Goal: Task Accomplishment & Management: Use online tool/utility

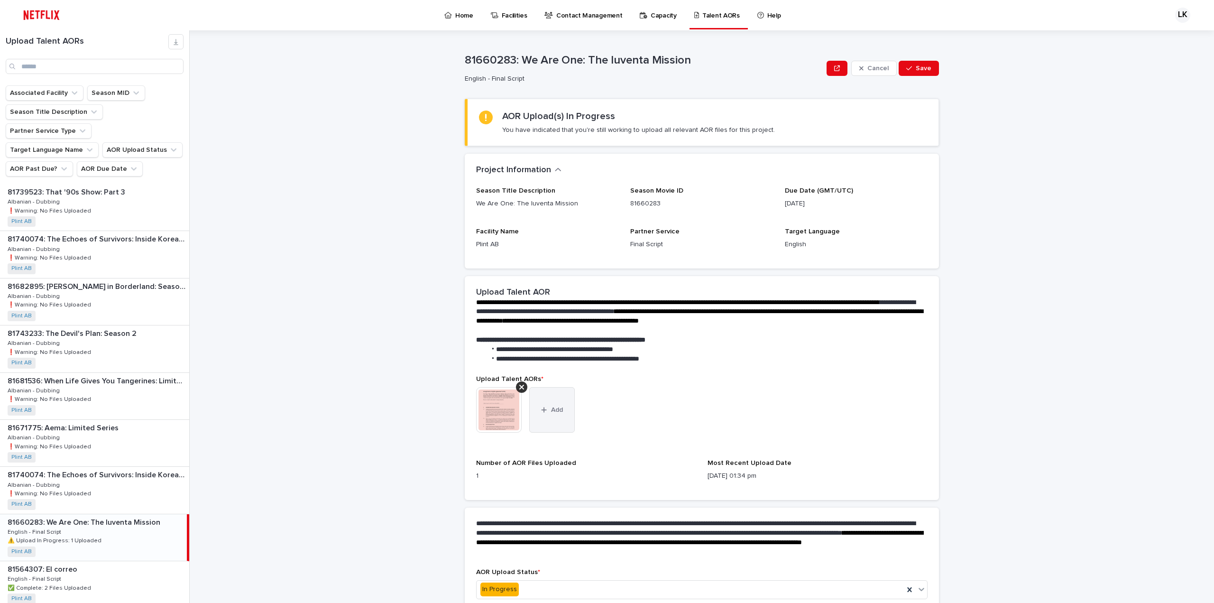
click at [560, 413] on button "Add" at bounding box center [552, 410] width 46 height 46
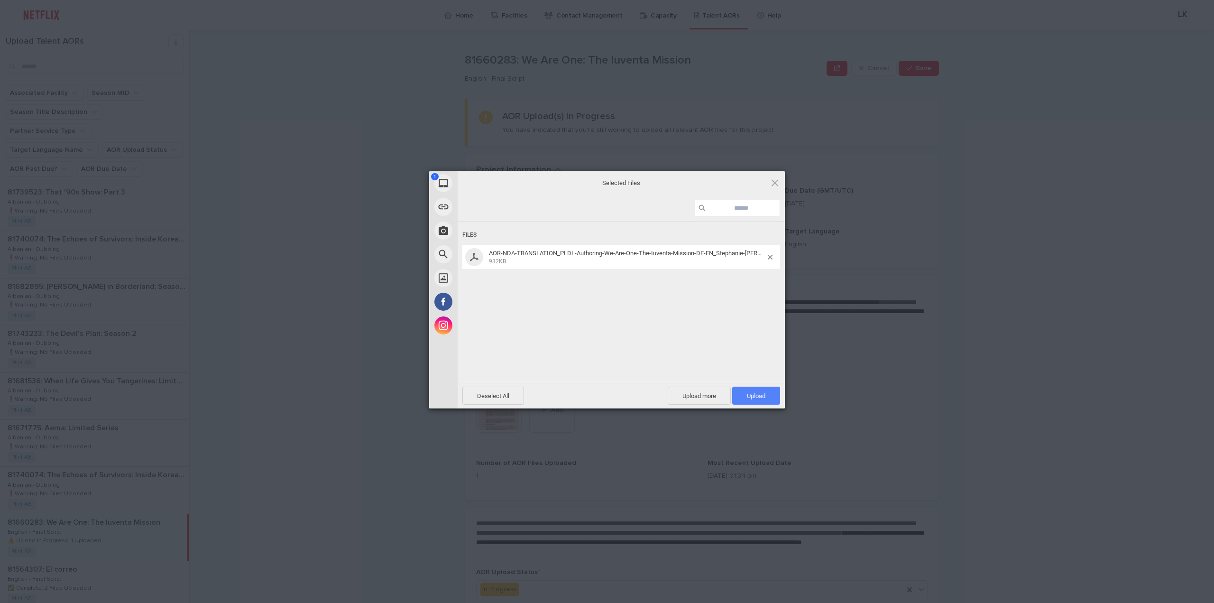
click at [753, 395] on span "Upload 1" at bounding box center [756, 395] width 18 height 7
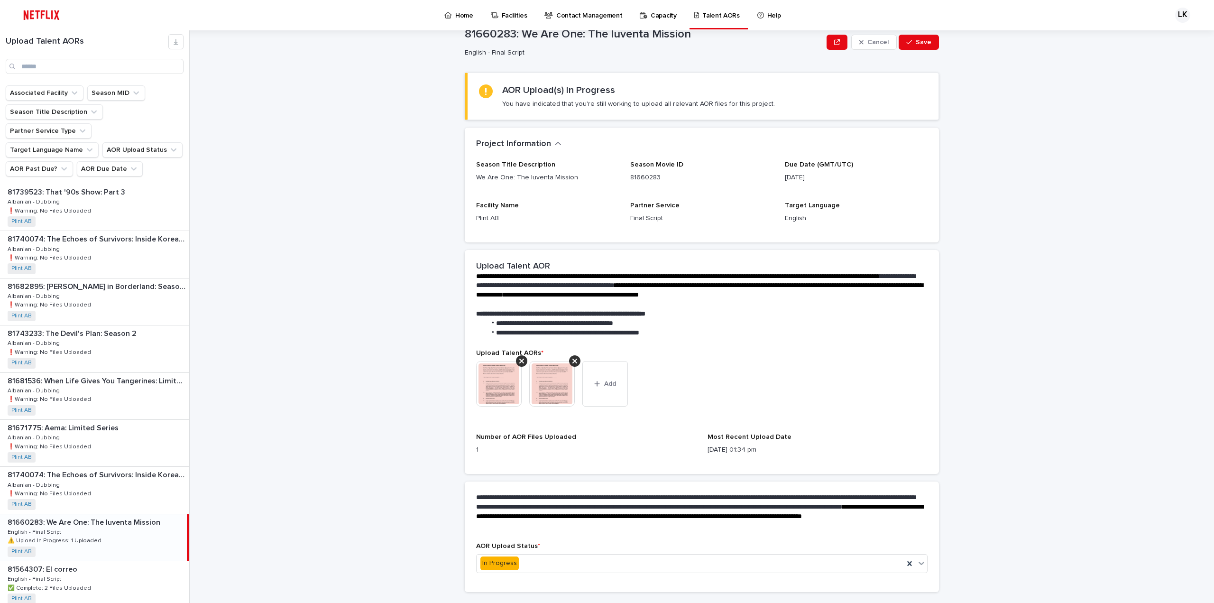
scroll to position [49, 0]
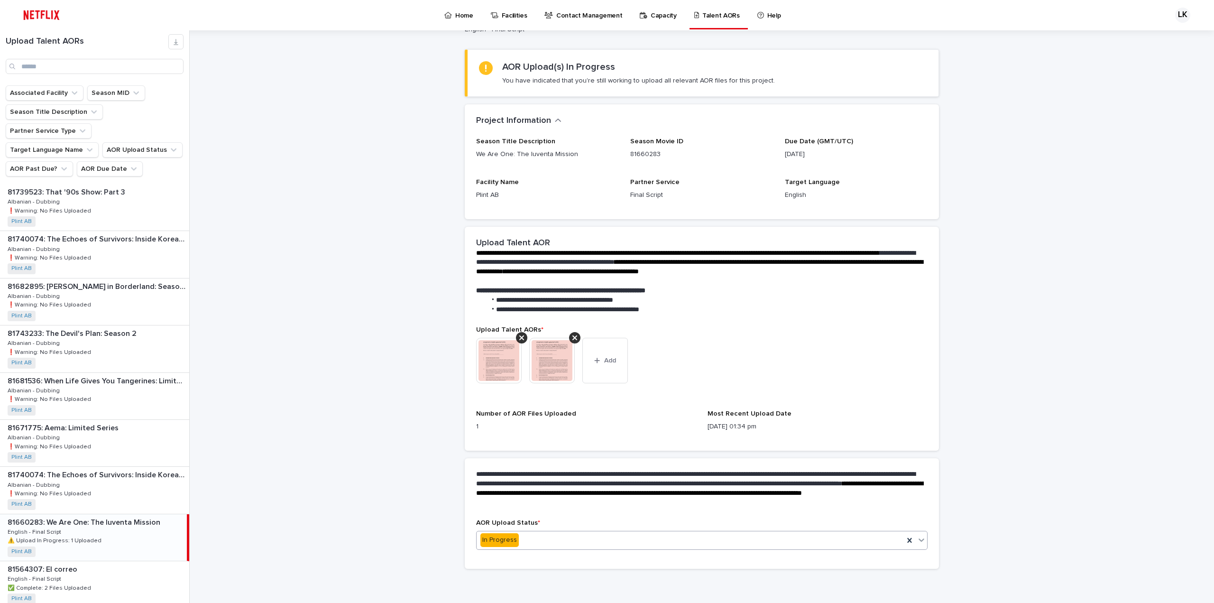
click at [626, 544] on div "In Progress" at bounding box center [690, 540] width 427 height 16
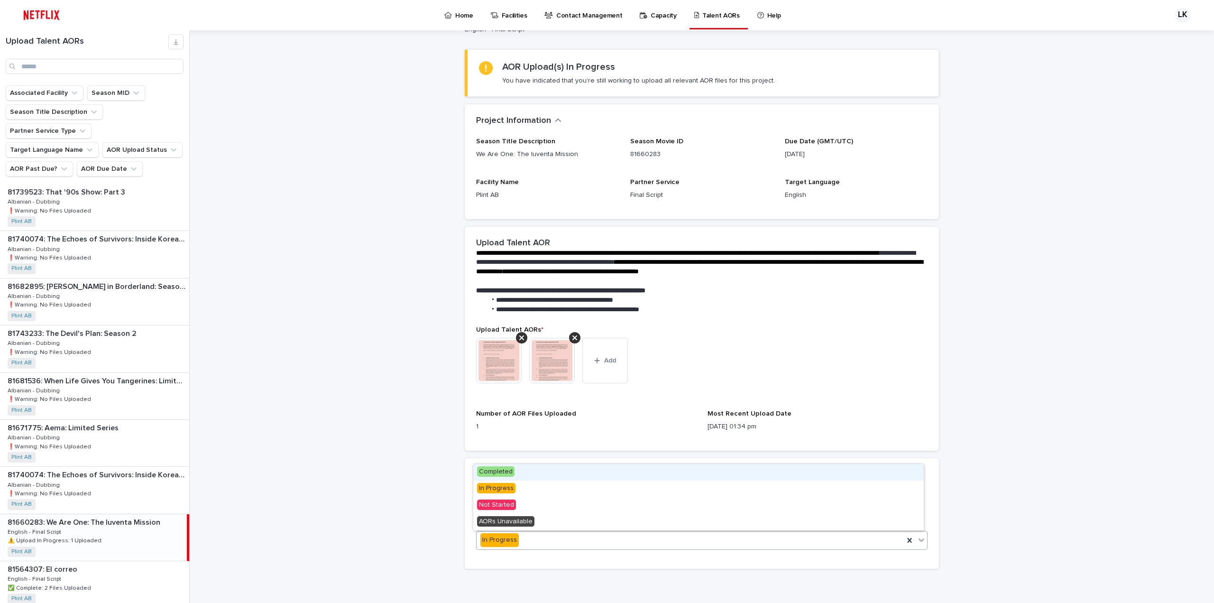
click at [592, 477] on div "Completed" at bounding box center [698, 472] width 450 height 17
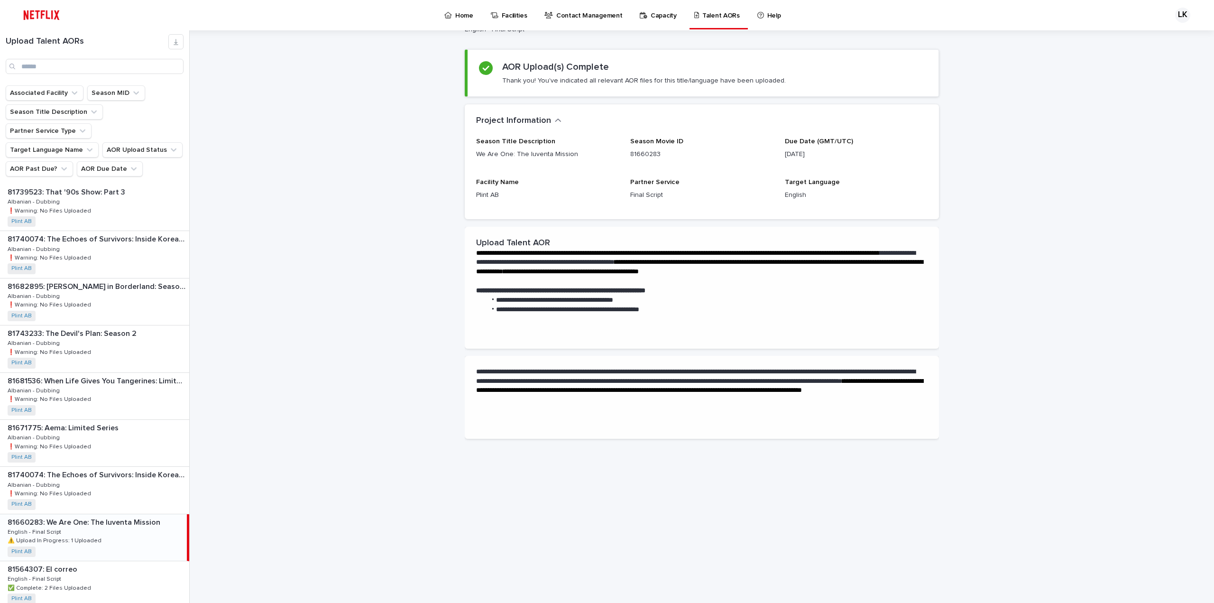
scroll to position [0, 0]
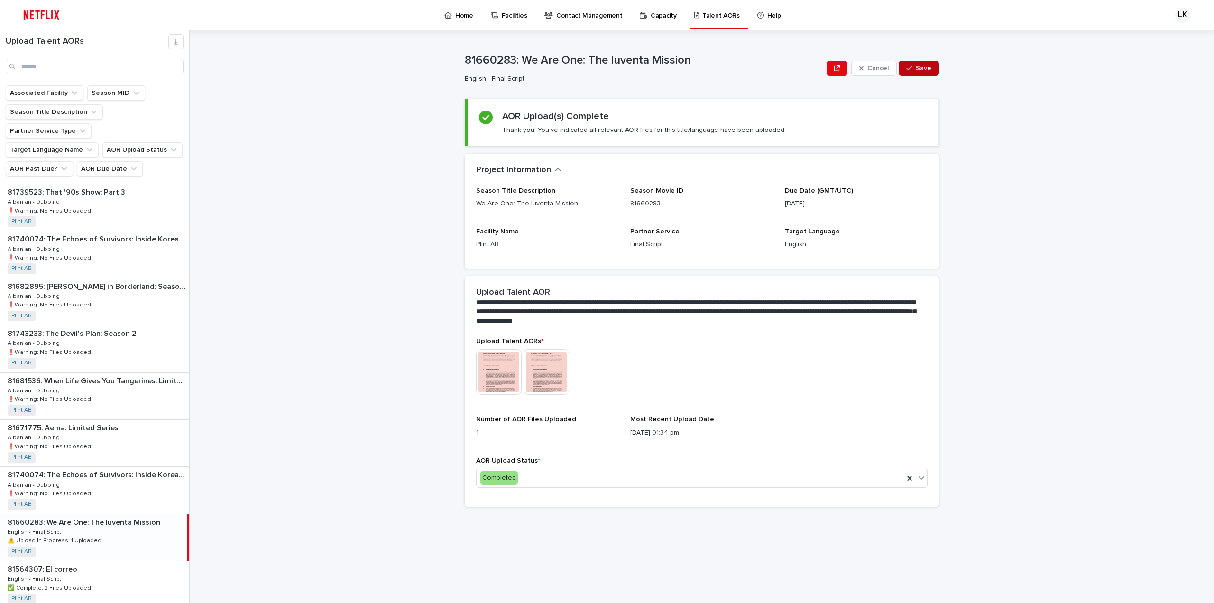
click at [926, 63] on button "Save" at bounding box center [919, 68] width 40 height 15
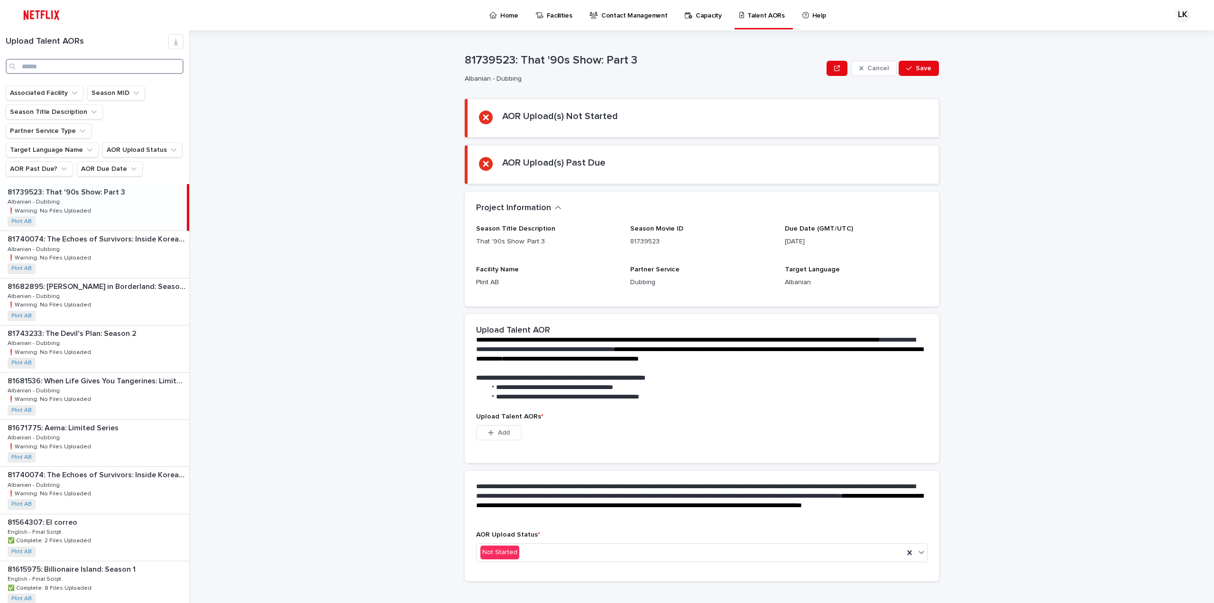
click at [91, 70] on input "Search" at bounding box center [95, 66] width 178 height 15
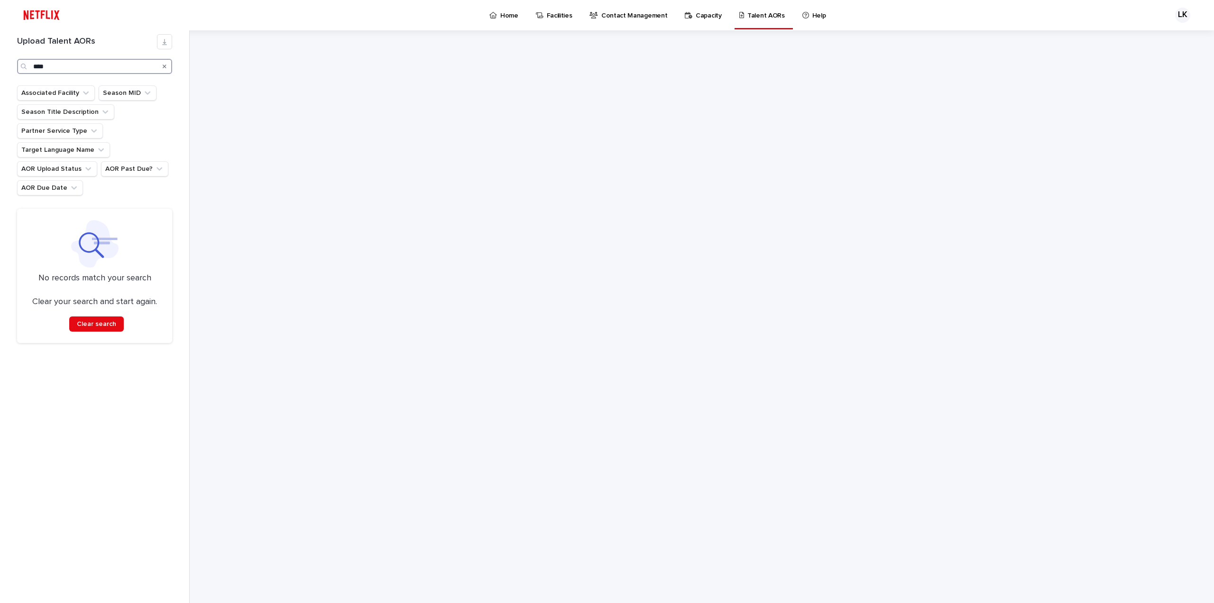
type input "****"
click at [166, 66] on div "Search" at bounding box center [164, 66] width 15 height 15
click at [164, 65] on icon "Search" at bounding box center [165, 66] width 4 height 4
